Goal: Information Seeking & Learning: Learn about a topic

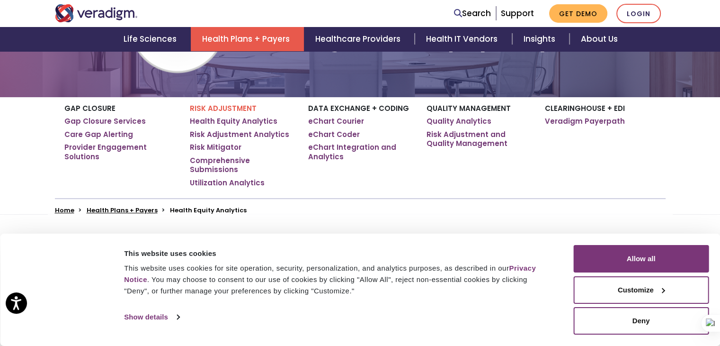
scroll to position [142, 0]
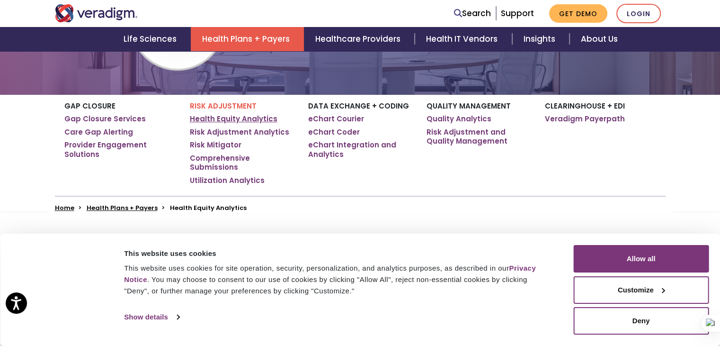
click at [222, 122] on link "Health Equity Analytics" at bounding box center [234, 118] width 88 height 9
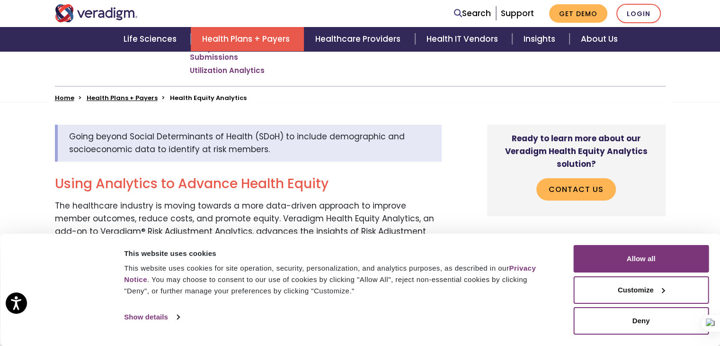
scroll to position [284, 0]
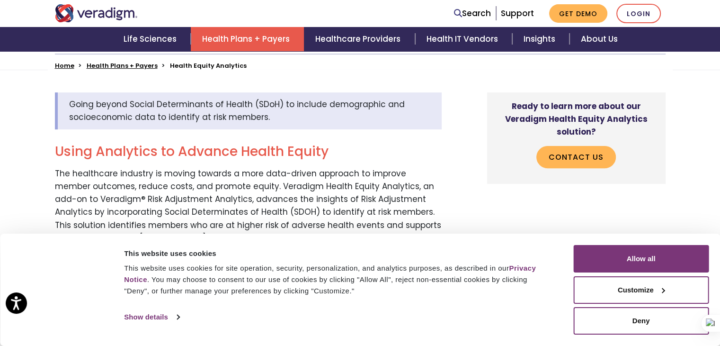
click at [185, 64] on li "Health Equity Analytics" at bounding box center [208, 65] width 77 height 9
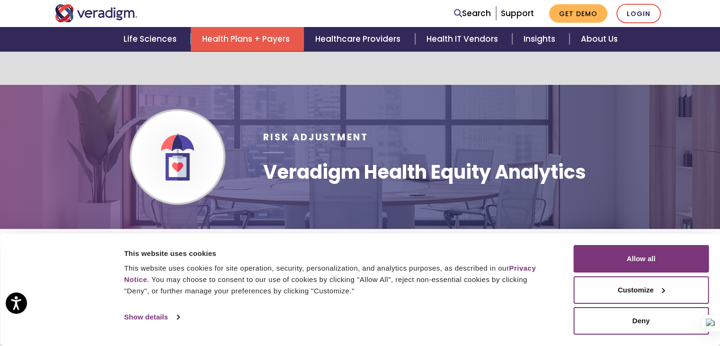
scroll to position [0, 0]
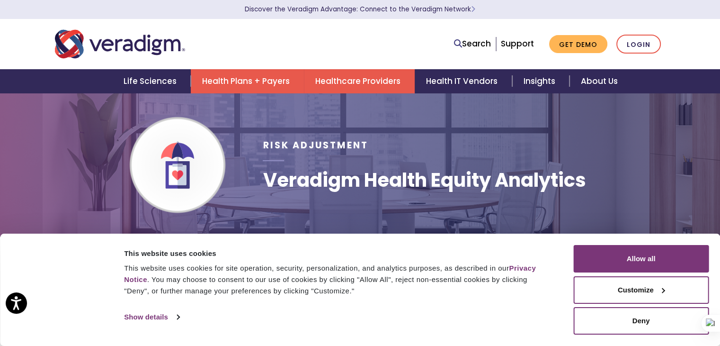
click at [359, 82] on link "Healthcare Providers" at bounding box center [359, 81] width 111 height 24
